Goal: Information Seeking & Learning: Check status

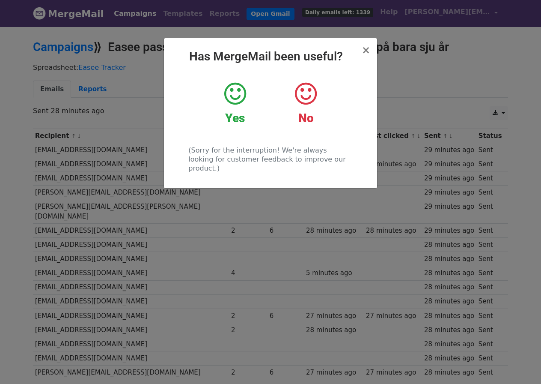
click at [242, 96] on icon at bounding box center [235, 94] width 22 height 26
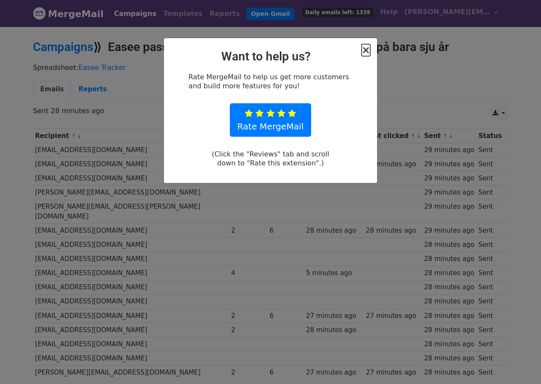
click at [369, 53] on span "×" at bounding box center [366, 50] width 9 height 12
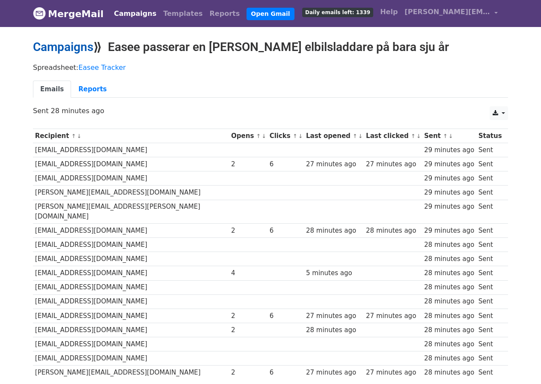
click at [81, 49] on link "Campaigns" at bounding box center [63, 47] width 60 height 14
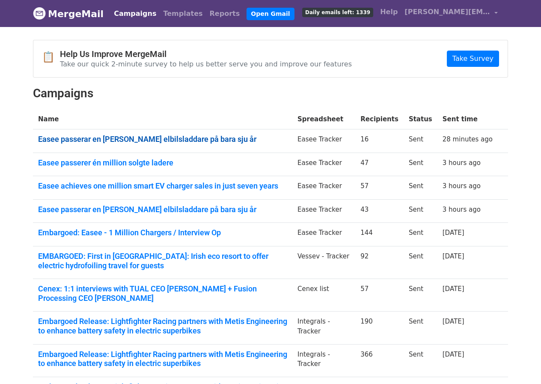
click at [202, 138] on link "Easee passerar en miljon sålda elbilsladdare på bara sju år" at bounding box center [162, 139] width 249 height 9
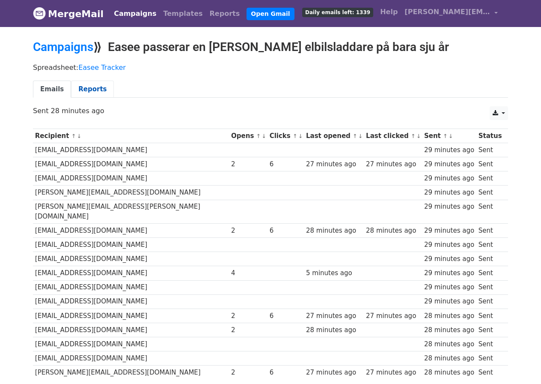
click at [95, 90] on link "Reports" at bounding box center [92, 90] width 43 height 18
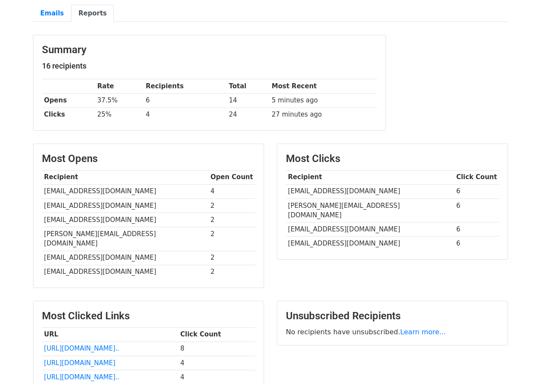
scroll to position [75, 0]
click at [50, 12] on link "Emails" at bounding box center [52, 14] width 38 height 18
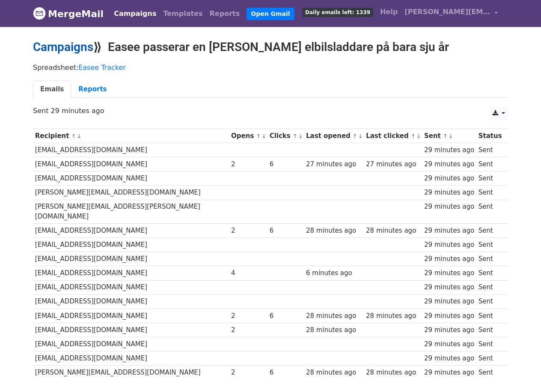
click at [80, 47] on link "Campaigns" at bounding box center [63, 47] width 60 height 14
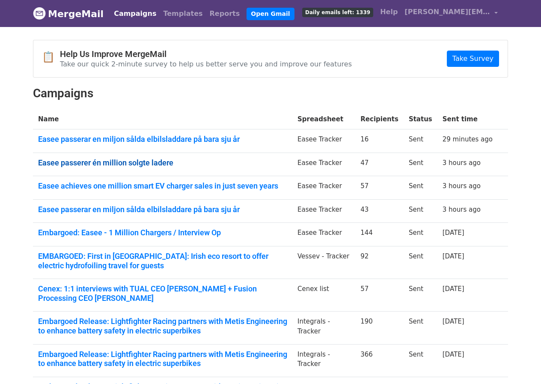
click at [106, 161] on link "Easee passerer én million solgte ladere" at bounding box center [162, 162] width 249 height 9
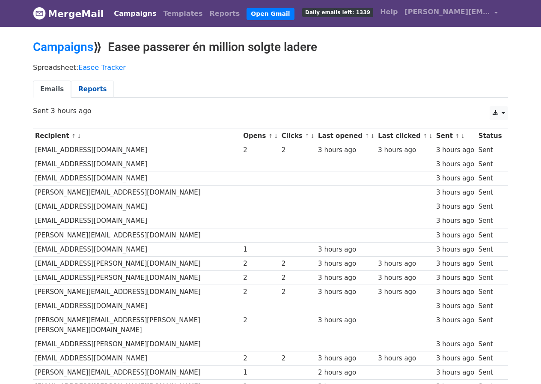
click at [90, 90] on link "Reports" at bounding box center [92, 90] width 43 height 18
click at [70, 50] on link "Campaigns" at bounding box center [63, 47] width 60 height 14
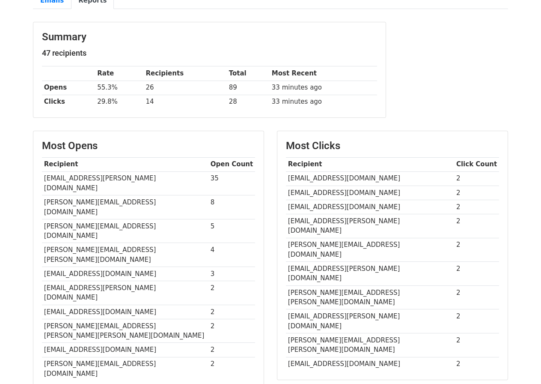
scroll to position [88, 0]
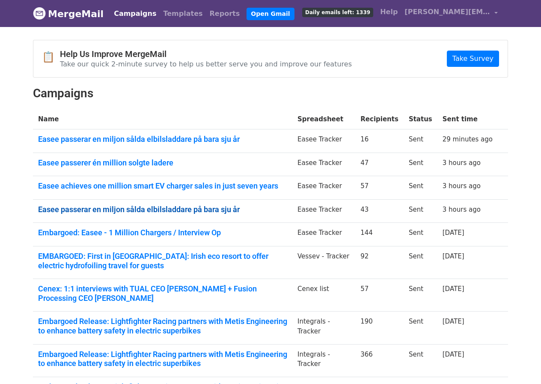
click at [112, 211] on link "Easee passerar en miljon sålda elbilsladdare på bara sju år" at bounding box center [162, 209] width 249 height 9
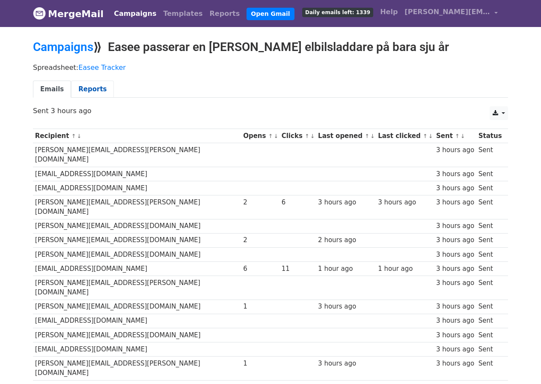
click at [95, 93] on link "Reports" at bounding box center [92, 90] width 43 height 18
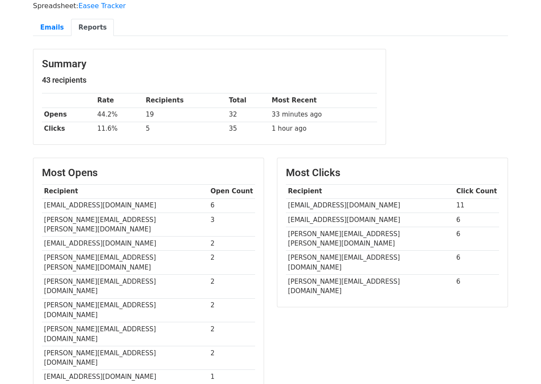
scroll to position [55, 0]
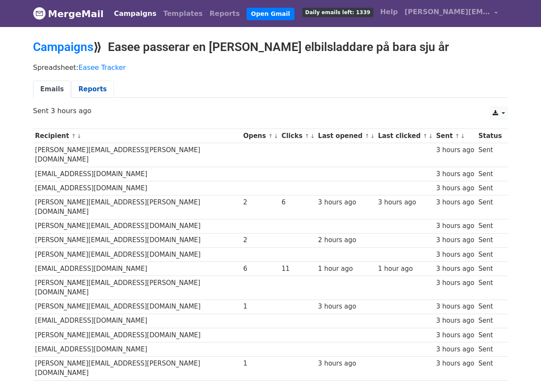
click at [89, 88] on link "Reports" at bounding box center [92, 90] width 43 height 18
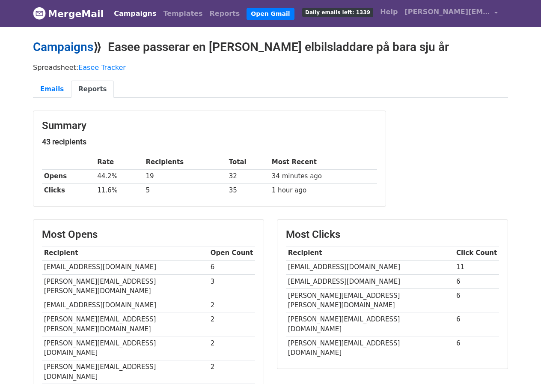
click at [58, 47] on link "Campaigns" at bounding box center [63, 47] width 60 height 14
